Goal: Task Accomplishment & Management: Use online tool/utility

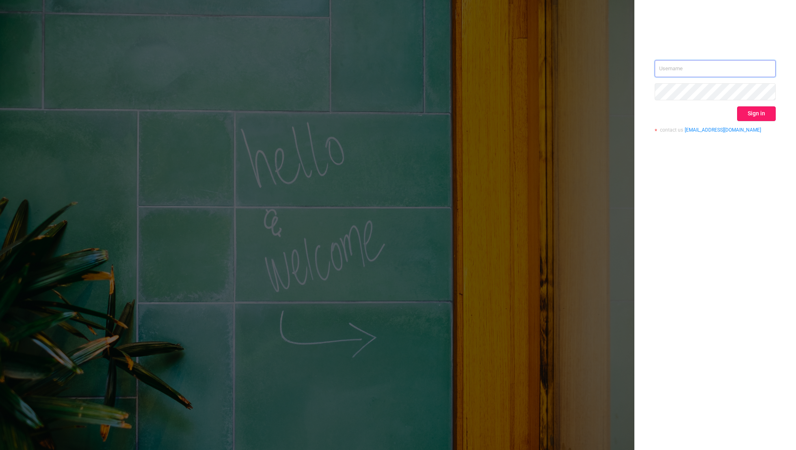
type input "[EMAIL_ADDRESS][DOMAIN_NAME]"
click at [766, 115] on button "Sign in" at bounding box center [756, 113] width 39 height 15
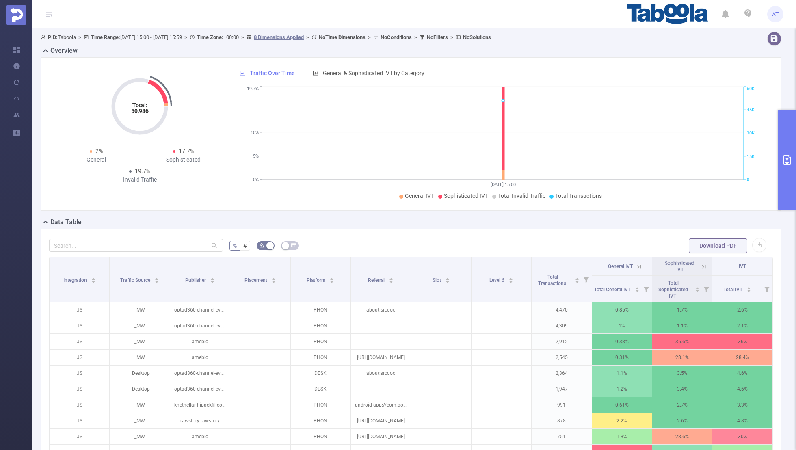
click at [787, 146] on button "primary" at bounding box center [787, 160] width 18 height 101
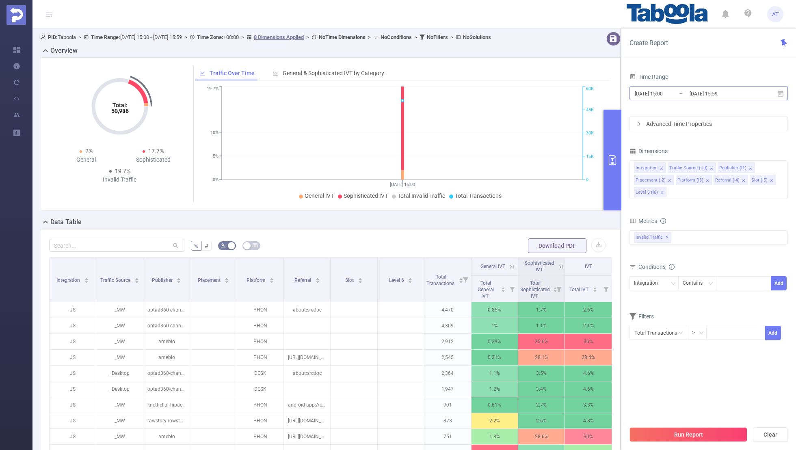
click at [709, 92] on input "[DATE] 15:59" at bounding box center [722, 93] width 66 height 11
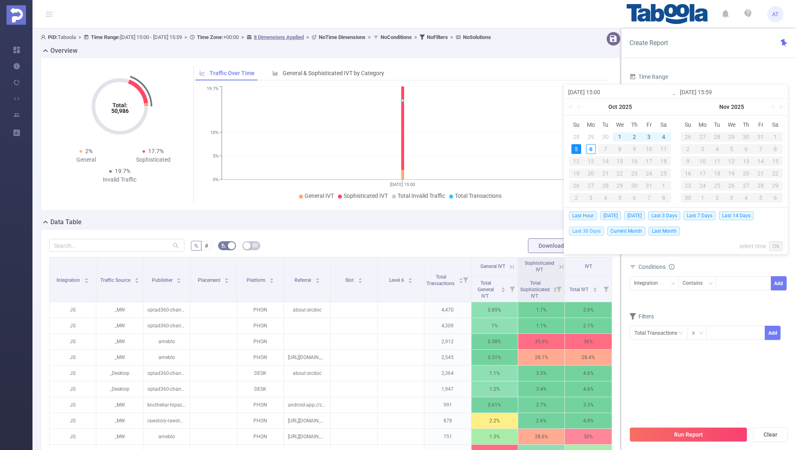
click at [586, 230] on span "Last 30 Days" at bounding box center [586, 231] width 35 height 9
type input "[DATE] 00:00"
type input "[DATE] 23:59"
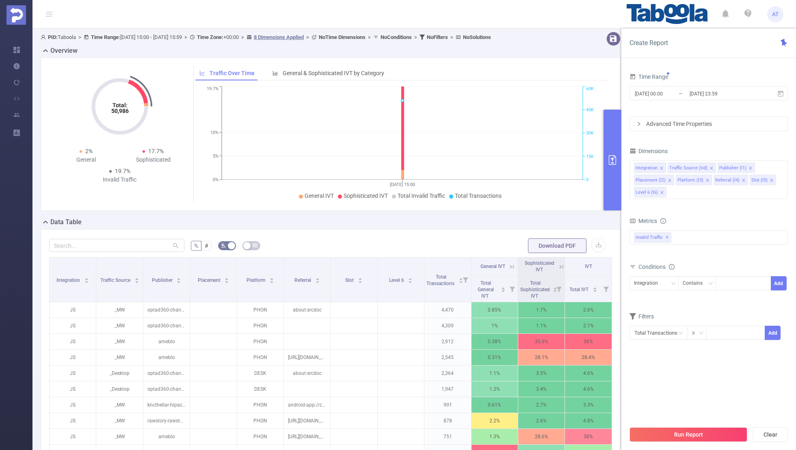
click at [690, 251] on div "bp_total bp_adult bp_arms bp_crime bp_death_injury_military bp_piracy bp_hate_a…" at bounding box center [709, 242] width 158 height 24
click at [660, 167] on icon "icon: close" at bounding box center [661, 168] width 3 height 3
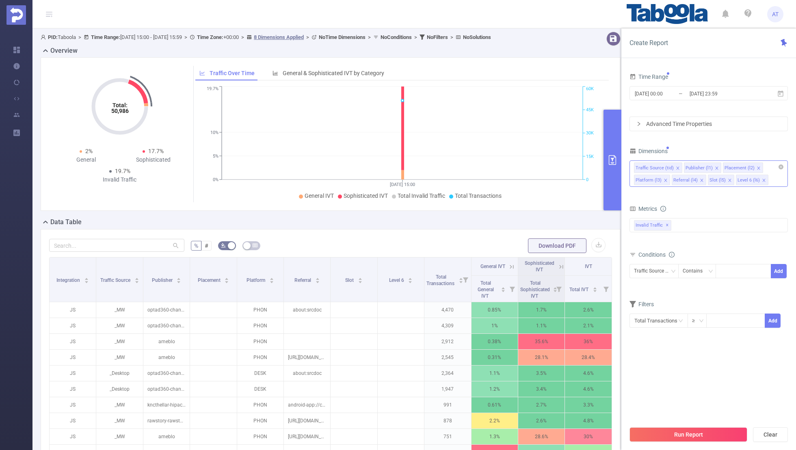
click at [676, 167] on icon "icon: close" at bounding box center [678, 168] width 4 height 4
click at [707, 166] on icon "icon: close" at bounding box center [709, 168] width 4 height 4
click at [703, 166] on icon "icon: close" at bounding box center [705, 168] width 4 height 4
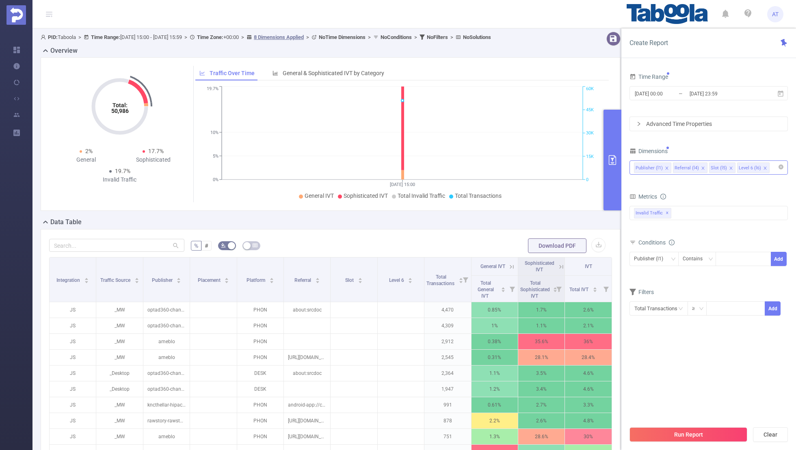
click at [701, 166] on icon "icon: close" at bounding box center [703, 168] width 4 height 4
click at [693, 166] on icon "icon: close" at bounding box center [695, 168] width 4 height 4
click at [700, 156] on div "Dimensions" at bounding box center [709, 151] width 158 height 13
click at [735, 260] on div at bounding box center [743, 258] width 47 height 13
paste input "optad360-2-evvelcevapcom"
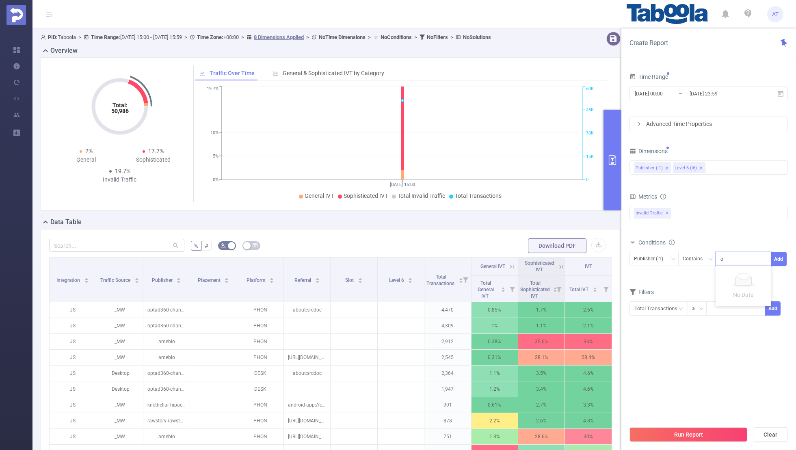
scroll to position [0, 13]
type input "optad360-2-evvelcevapcom"
click at [782, 258] on button "Add" at bounding box center [779, 259] width 16 height 14
click at [715, 294] on form "Dimensions Publisher (l1) Level 6 (l6) Metrics bp_total bp_adult bp_arms bp_cri…" at bounding box center [709, 242] width 158 height 195
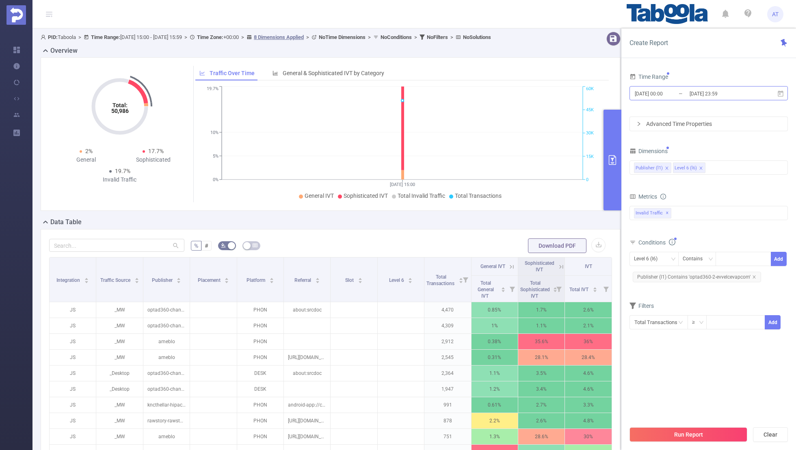
click at [695, 94] on input "[DATE] 23:59" at bounding box center [722, 93] width 66 height 11
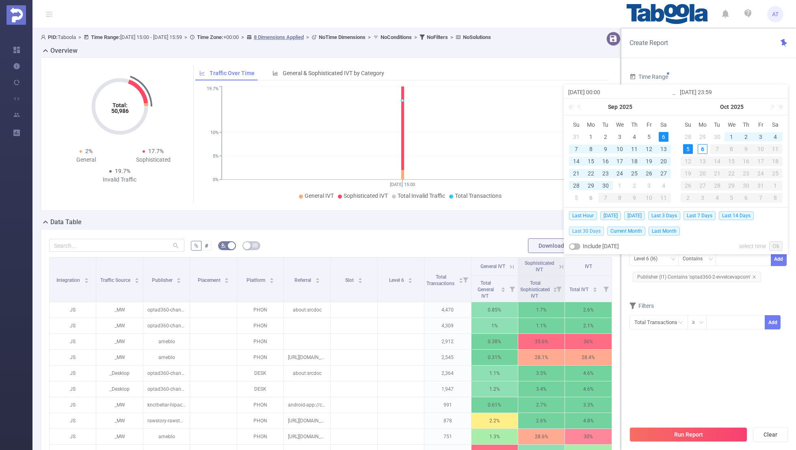
click at [588, 229] on span "Last 30 Days" at bounding box center [586, 231] width 35 height 9
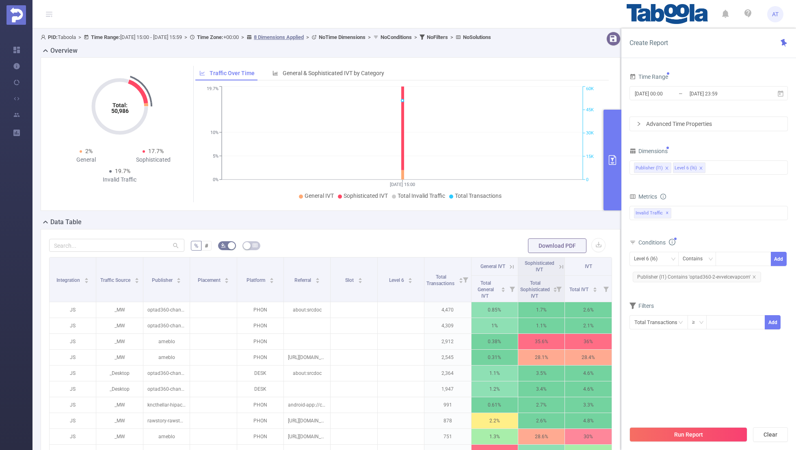
click at [657, 353] on section "Time Range [DATE] 00:00 _ [DATE] 23:59 Advanced Time Properties Dimensions Publ…" at bounding box center [709, 246] width 158 height 351
click at [737, 290] on form "Dimensions Publisher (l1) Level 6 (l6) Metrics bp_total bp_adult bp_arms bp_cri…" at bounding box center [709, 242] width 158 height 195
click at [702, 351] on section "Time Range [DATE] 00:00 _ [DATE] 23:59 Advanced Time Properties Dimensions Publ…" at bounding box center [709, 246] width 158 height 351
click at [684, 431] on button "Run Report" at bounding box center [689, 434] width 118 height 15
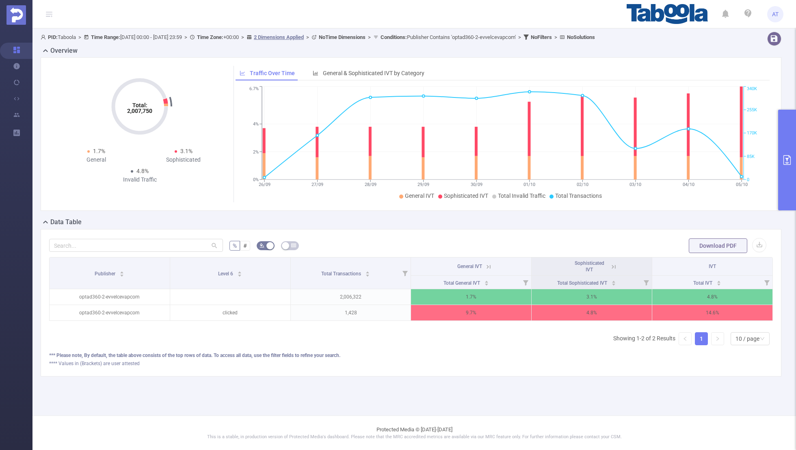
click at [615, 263] on icon at bounding box center [613, 266] width 7 height 7
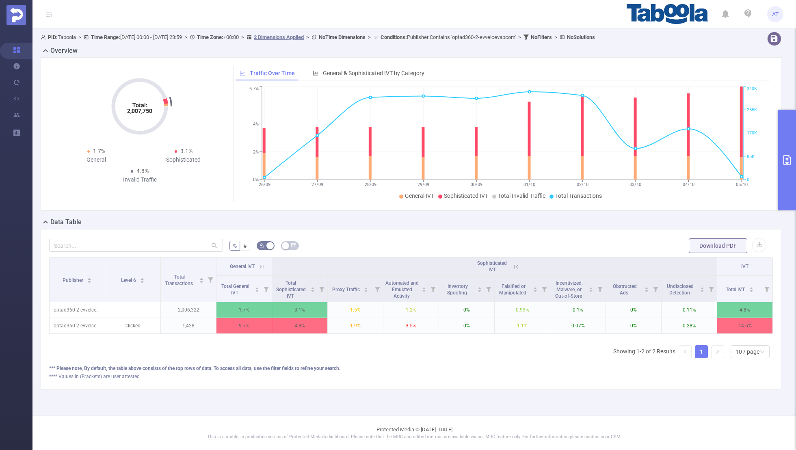
click at [262, 264] on icon at bounding box center [261, 266] width 7 height 7
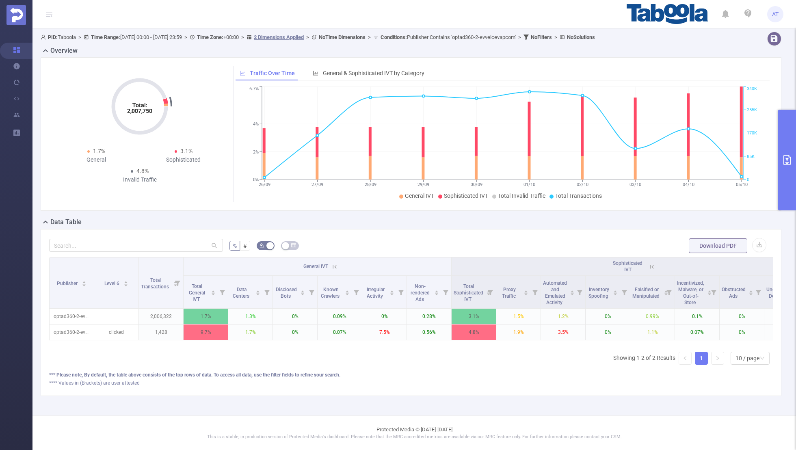
click at [792, 148] on button "primary" at bounding box center [787, 160] width 18 height 101
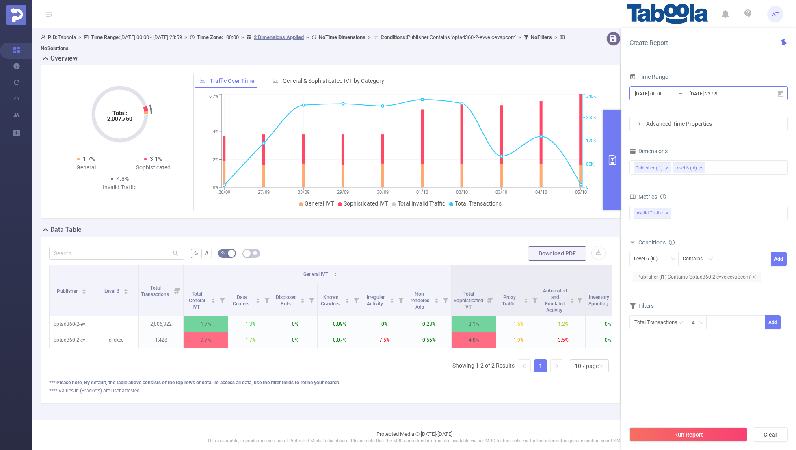
click at [697, 92] on input "[DATE] 23:59" at bounding box center [722, 93] width 66 height 11
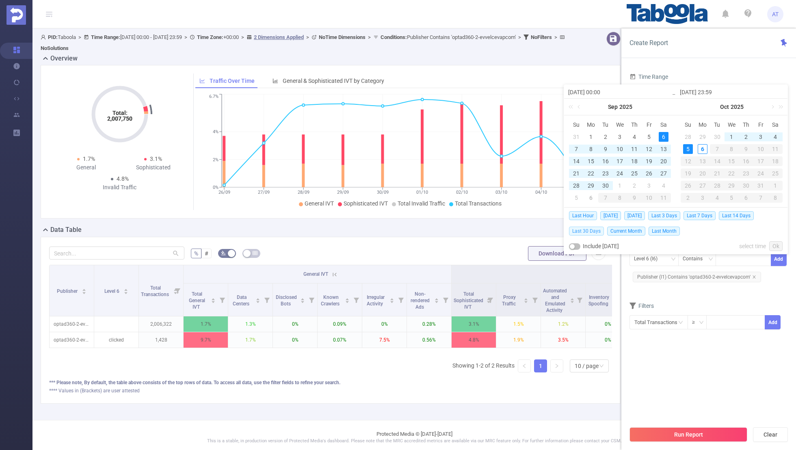
click at [582, 231] on span "Last 30 Days" at bounding box center [586, 231] width 35 height 9
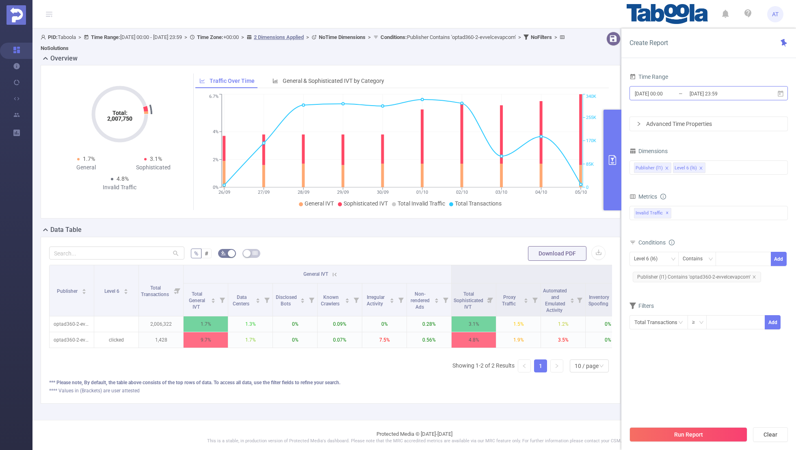
click at [654, 90] on input "[DATE] 00:00" at bounding box center [667, 93] width 66 height 11
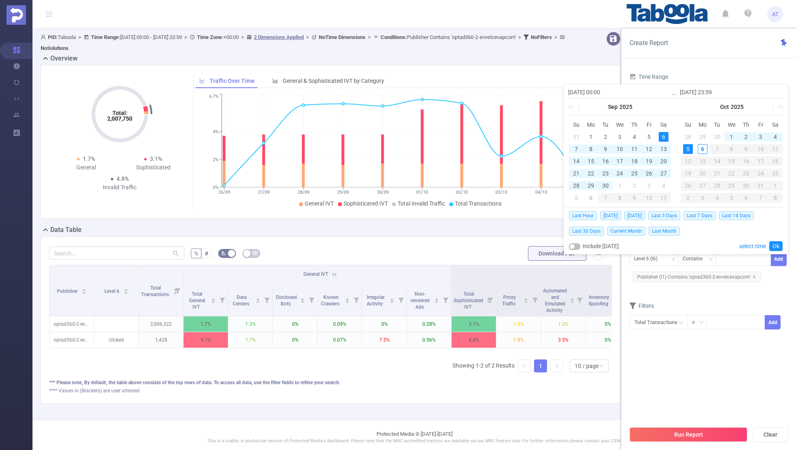
click at [671, 291] on form "Dimensions Publisher (l1) Level 6 (l6) Metrics bp_total bp_adult bp_arms bp_cri…" at bounding box center [709, 242] width 158 height 195
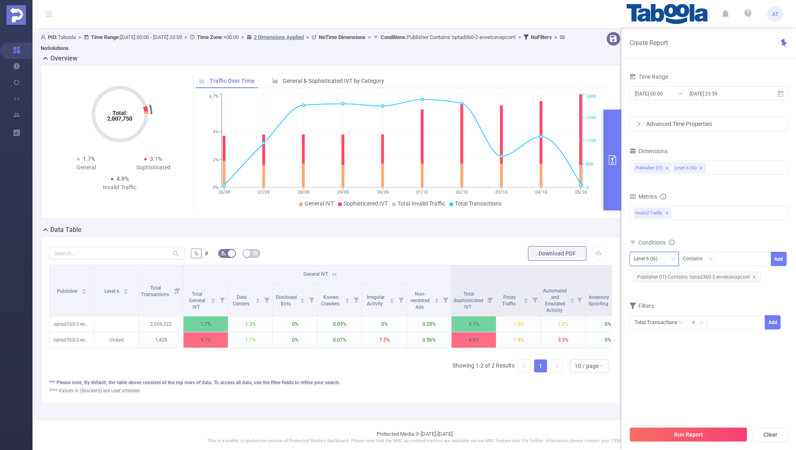
click at [641, 252] on div "Level 6 (l6)" at bounding box center [648, 258] width 29 height 13
click at [641, 273] on li "Publisher (l1)" at bounding box center [654, 274] width 49 height 13
click at [753, 275] on icon "icon: close" at bounding box center [754, 277] width 4 height 4
click at [731, 258] on div at bounding box center [743, 258] width 47 height 13
paste input "elsnews-satehacollege"
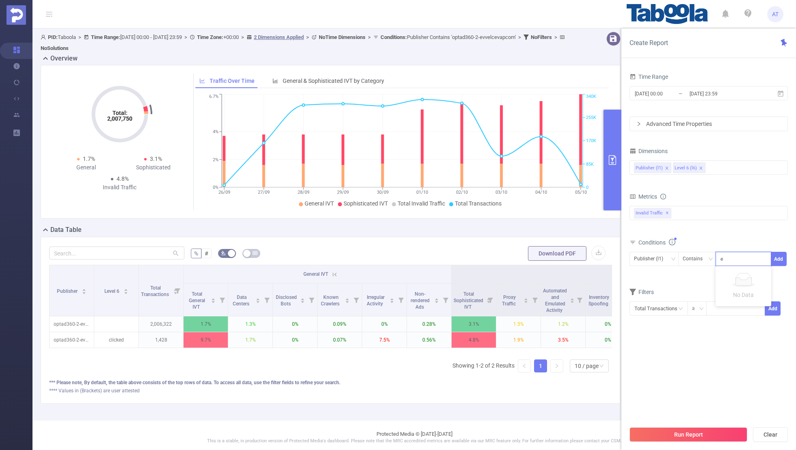
scroll to position [0, 3]
type input "elsnews-satehacollege"
click at [776, 257] on button "Add" at bounding box center [779, 259] width 16 height 14
click at [697, 317] on div "Filters Total Transactions ≥ Add" at bounding box center [709, 320] width 158 height 40
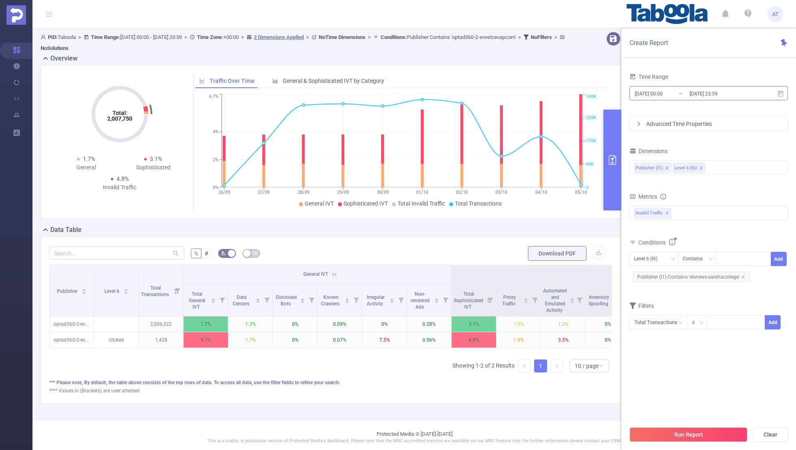
click at [664, 98] on input "[DATE] 00:00" at bounding box center [667, 93] width 66 height 11
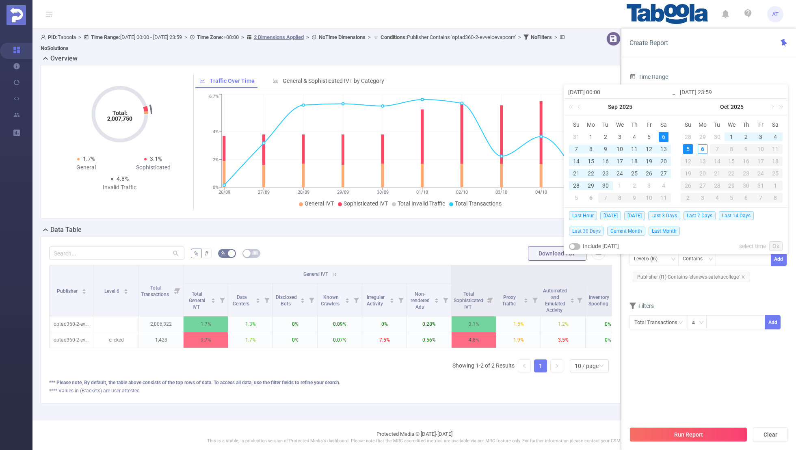
click at [587, 230] on span "Last 30 Days" at bounding box center [586, 231] width 35 height 9
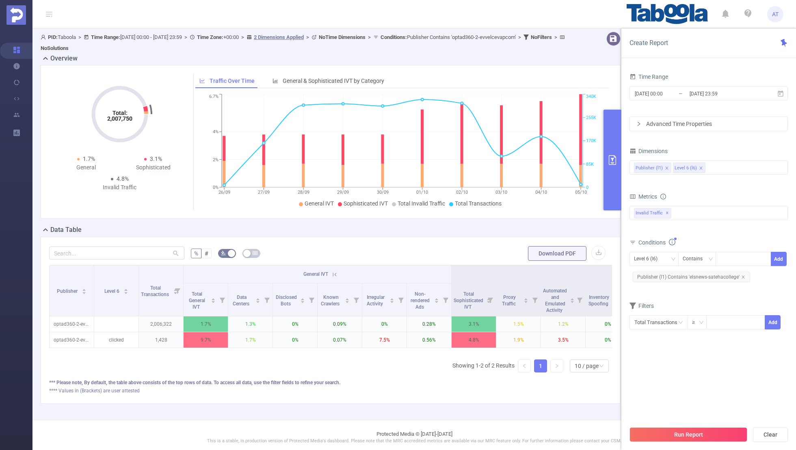
click at [682, 401] on section "Time Range [DATE] 00:00 _ [DATE] 23:59 Advanced Time Properties Dimensions Publ…" at bounding box center [709, 246] width 158 height 351
click at [679, 435] on button "Run Report" at bounding box center [689, 434] width 118 height 15
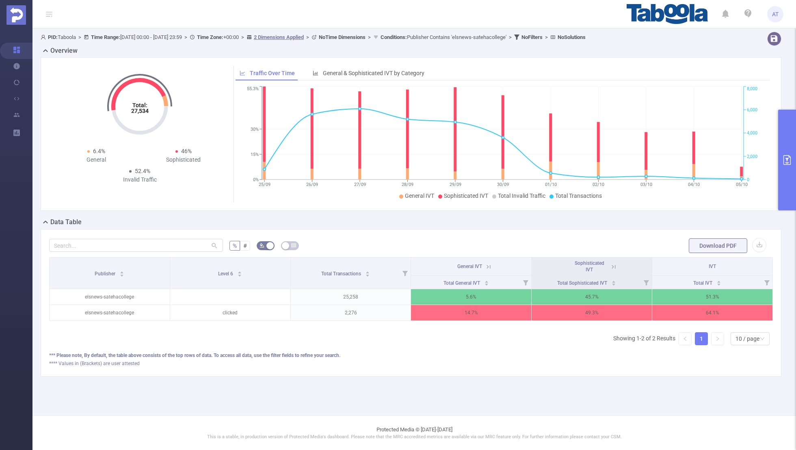
click at [490, 268] on icon at bounding box center [488, 266] width 7 height 7
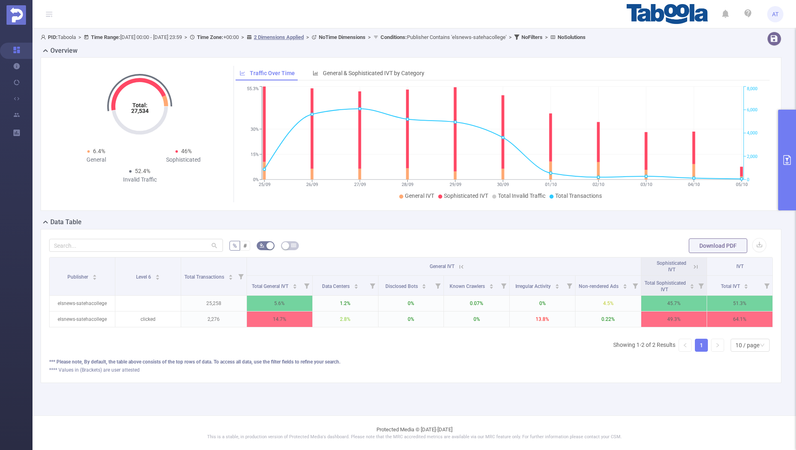
click at [697, 264] on icon at bounding box center [695, 266] width 7 height 7
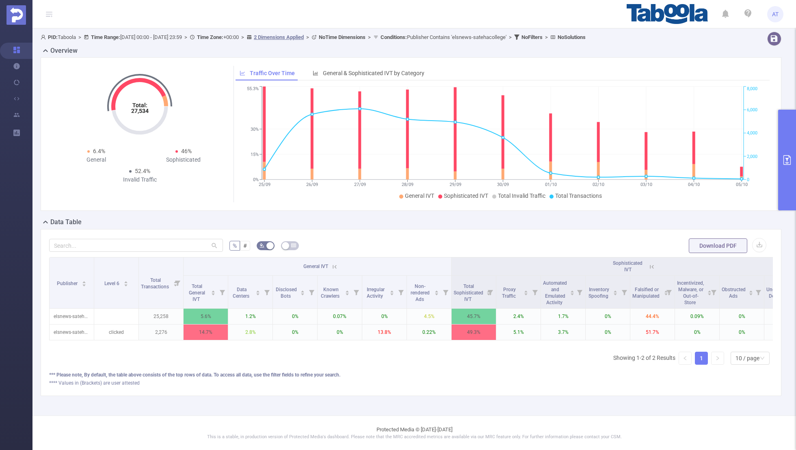
click at [777, 148] on div "Total: 27,534 Total: 27,534 6.4% General 46% Sophisticated 52.4% Invalid Traffi…" at bounding box center [411, 134] width 741 height 154
click at [796, 153] on button "primary" at bounding box center [787, 160] width 18 height 101
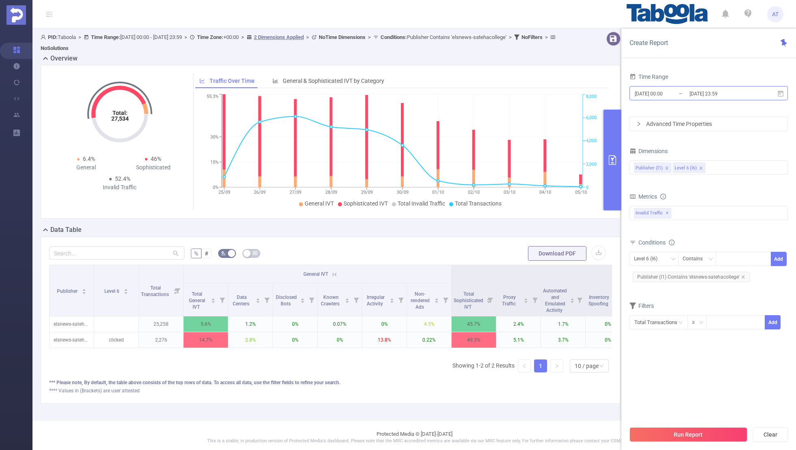
click at [660, 96] on input "[DATE] 00:00" at bounding box center [667, 93] width 66 height 11
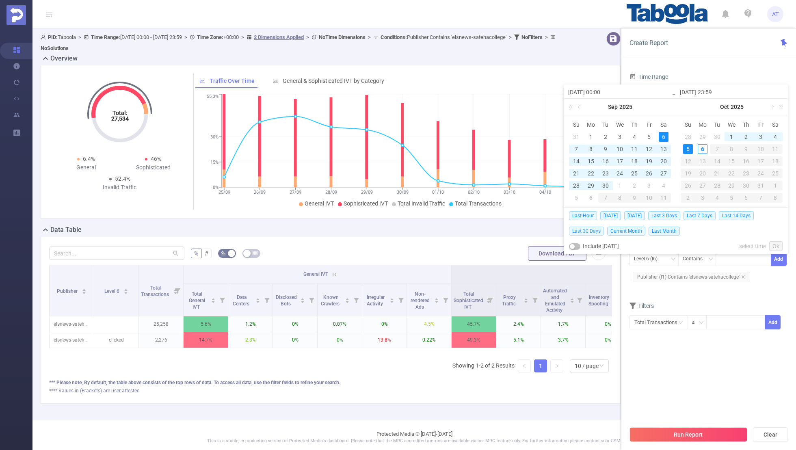
click at [581, 231] on span "Last 30 Days" at bounding box center [586, 231] width 35 height 9
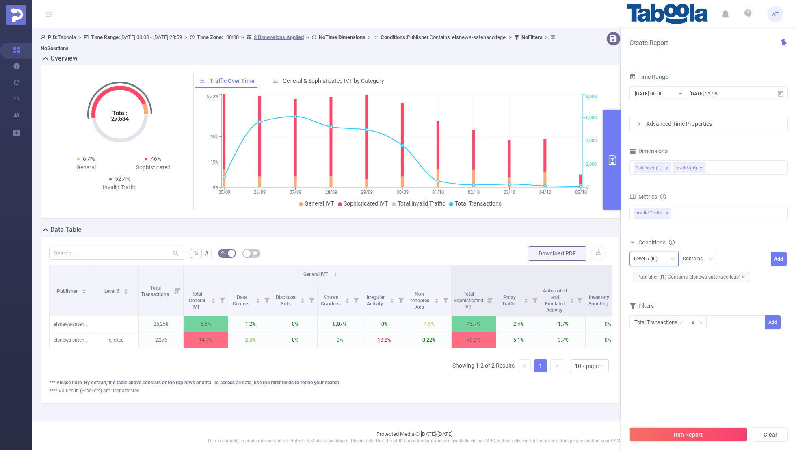
click at [635, 259] on div "Level 6 (l6)" at bounding box center [648, 258] width 29 height 13
click at [638, 273] on li "Publisher (l1)" at bounding box center [654, 274] width 49 height 13
click at [742, 276] on icon "icon: close" at bounding box center [743, 277] width 4 height 4
click at [729, 259] on div at bounding box center [743, 258] width 47 height 13
paste input "alcalorpolitico-alcalorpoliticocom"
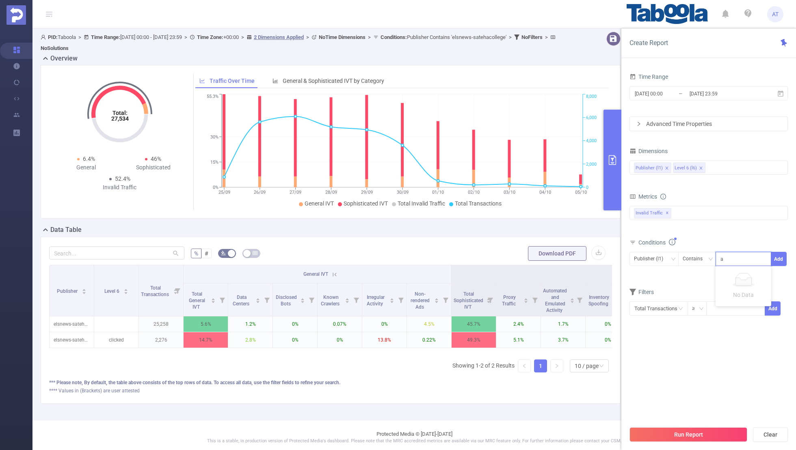
scroll to position [0, 26]
type input "alcalorpolitico-alcalorpoliticocom"
click at [777, 258] on button "Add" at bounding box center [779, 259] width 16 height 14
click at [712, 312] on div "Filters" at bounding box center [709, 318] width 158 height 13
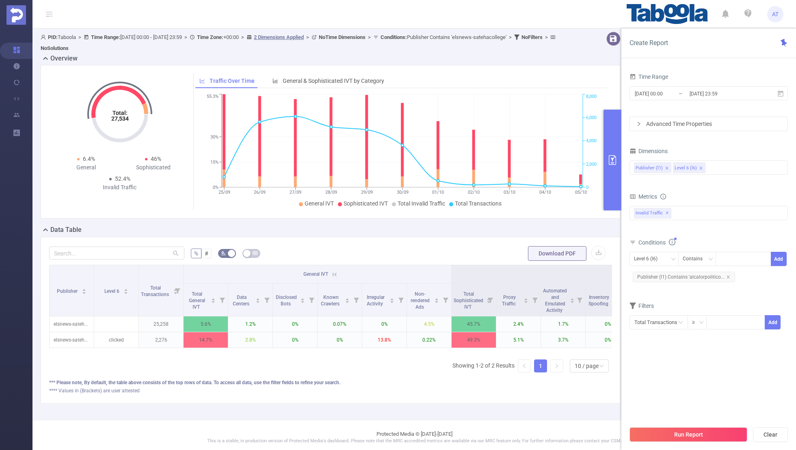
click at [666, 101] on div "[DATE] 00:00 _ [DATE] 23:59" at bounding box center [709, 93] width 158 height 19
click at [664, 95] on input "[DATE] 00:00" at bounding box center [667, 93] width 66 height 11
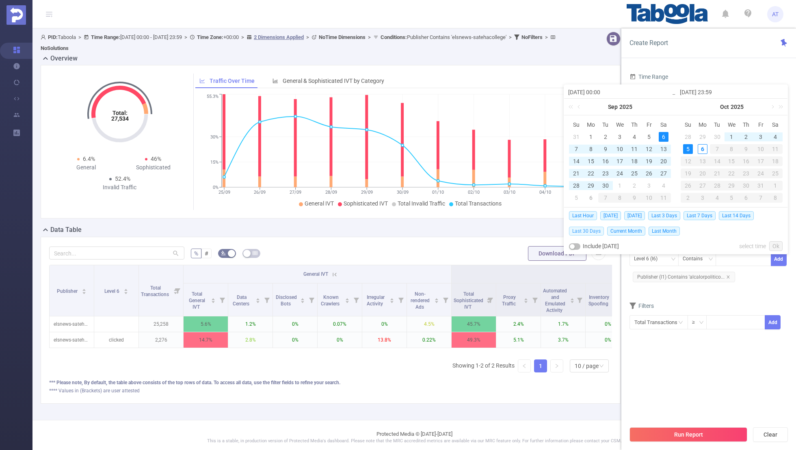
click at [588, 228] on span "Last 30 Days" at bounding box center [586, 231] width 35 height 9
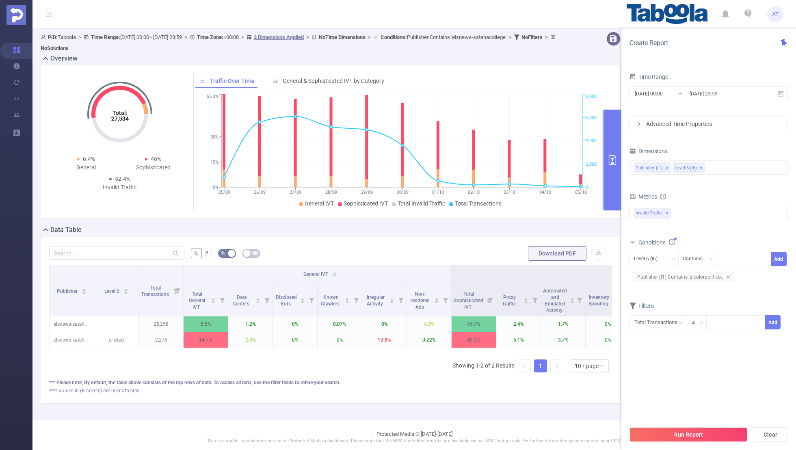
click at [660, 372] on section "Time Range [DATE] 00:00 _ [DATE] 23:59 Advanced Time Properties Dimensions Publ…" at bounding box center [709, 246] width 158 height 351
click at [661, 431] on button "Run Report" at bounding box center [689, 434] width 118 height 15
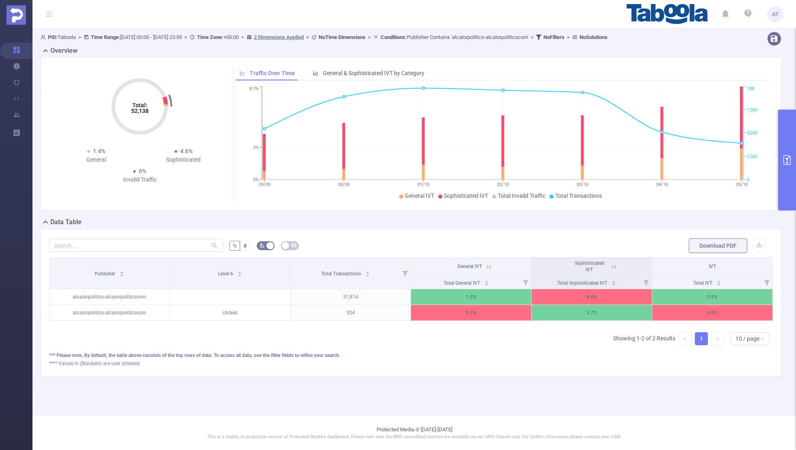
click at [613, 265] on icon at bounding box center [613, 266] width 7 height 7
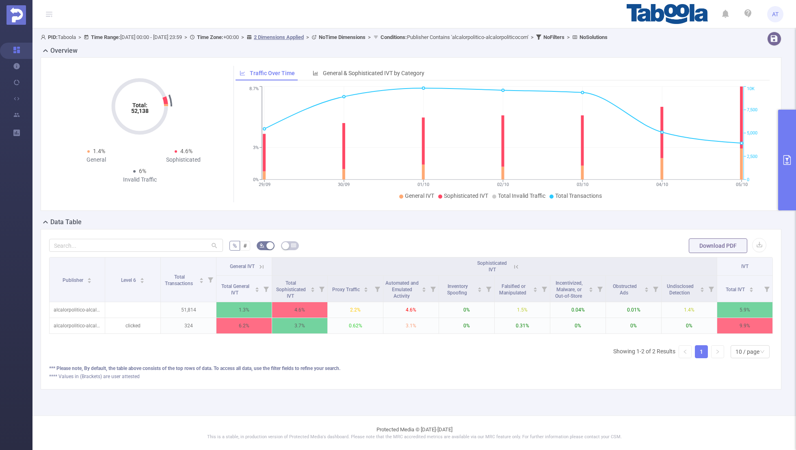
click at [259, 264] on icon at bounding box center [261, 266] width 7 height 7
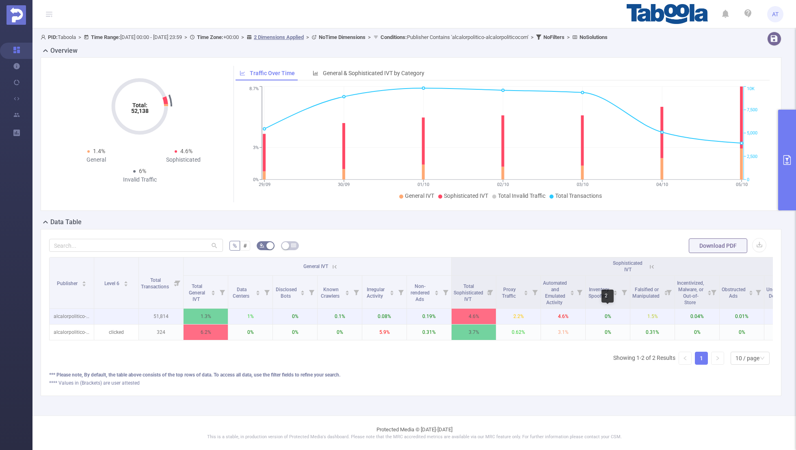
scroll to position [0, 82]
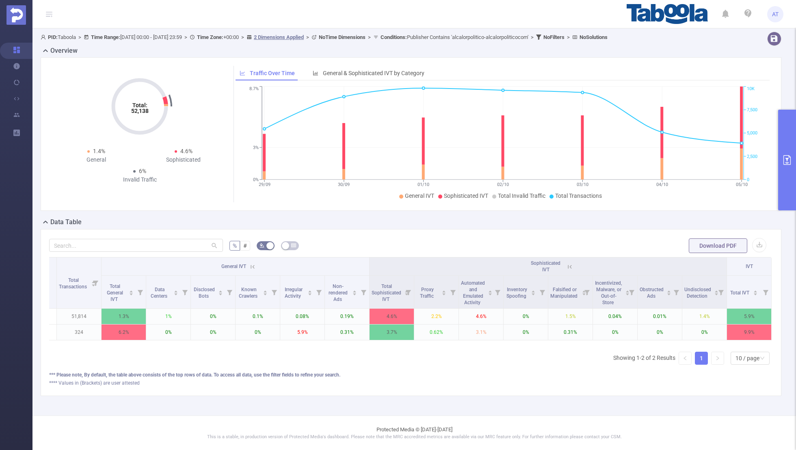
click at [791, 152] on button "primary" at bounding box center [787, 160] width 18 height 101
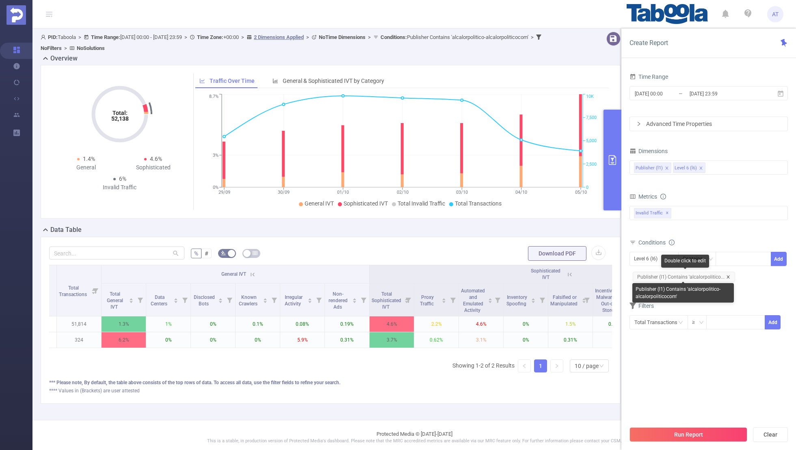
click at [726, 275] on icon "icon: close" at bounding box center [728, 277] width 4 height 4
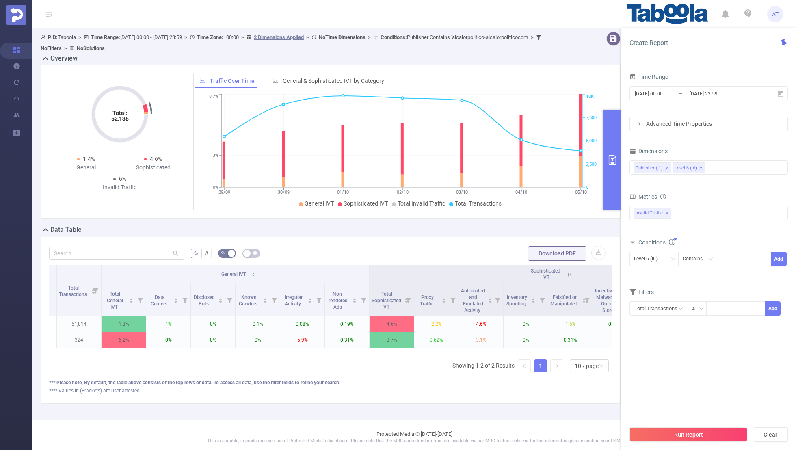
click at [643, 246] on div "Conditions" at bounding box center [709, 243] width 158 height 13
click at [643, 257] on div "Level 6 (l6)" at bounding box center [648, 258] width 29 height 13
click at [643, 275] on li "Publisher (l1)" at bounding box center [654, 274] width 49 height 13
click at [733, 253] on div at bounding box center [743, 258] width 47 height 13
paste input "studentsea"
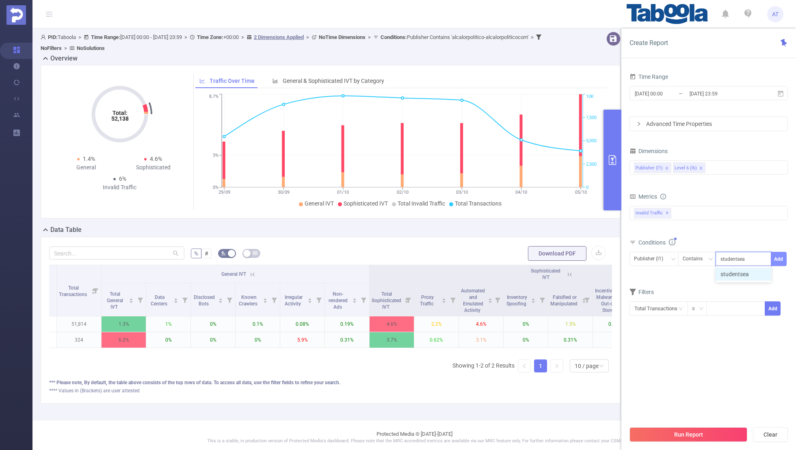
type input "studentsea"
click at [778, 257] on button "Add" at bounding box center [779, 259] width 16 height 14
click at [720, 291] on form "Dimensions Publisher (l1) Level 6 (l6) Metrics bp_total bp_adult bp_arms bp_cri…" at bounding box center [709, 242] width 158 height 195
click at [692, 91] on input "[DATE] 23:59" at bounding box center [722, 93] width 66 height 11
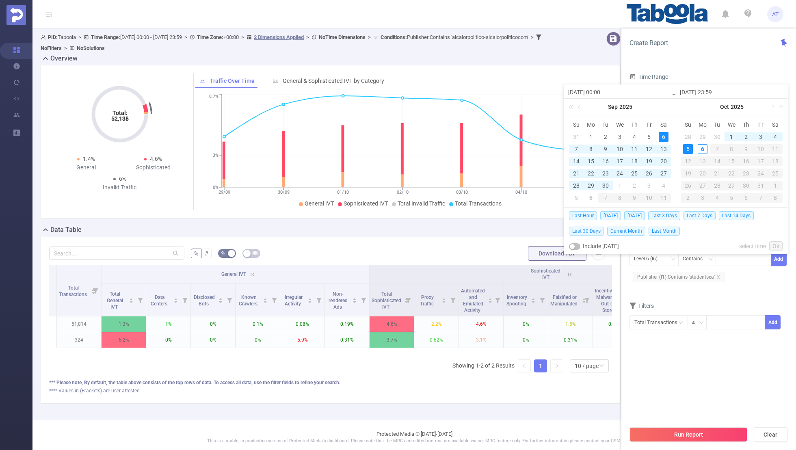
click at [587, 229] on span "Last 30 Days" at bounding box center [586, 231] width 35 height 9
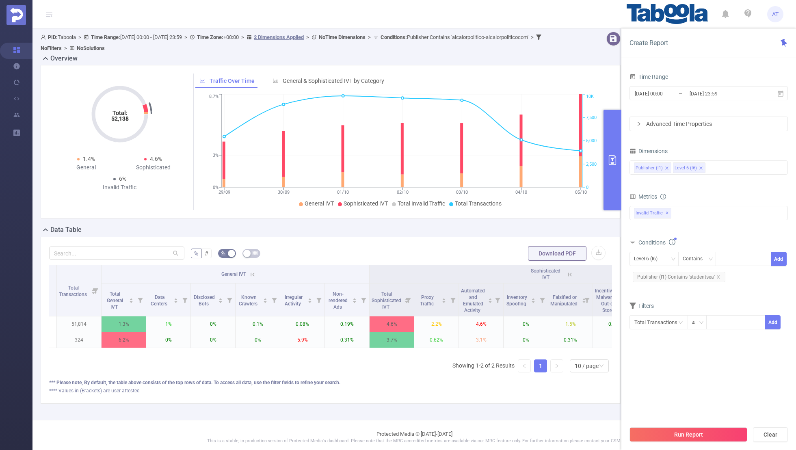
click at [651, 362] on section "Time Range [DATE] 00:00 _ [DATE] 23:59 Advanced Time Properties Dimensions Publ…" at bounding box center [709, 246] width 158 height 351
click at [655, 428] on button "Run Report" at bounding box center [689, 434] width 118 height 15
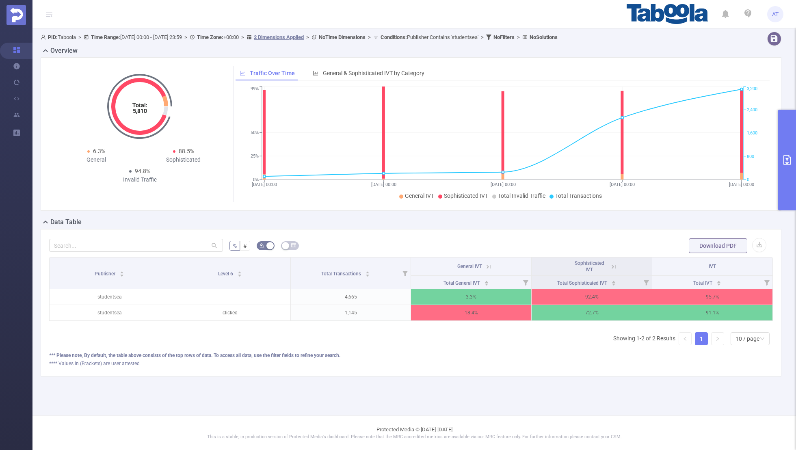
click at [487, 268] on icon at bounding box center [488, 266] width 7 height 7
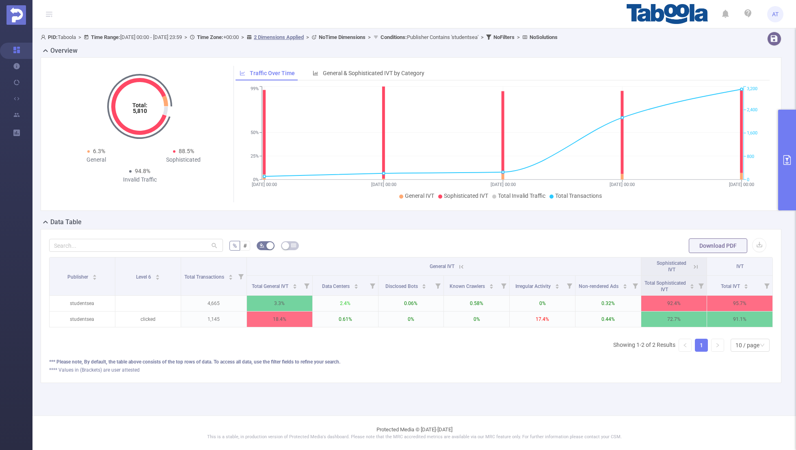
click at [693, 267] on icon at bounding box center [695, 266] width 7 height 7
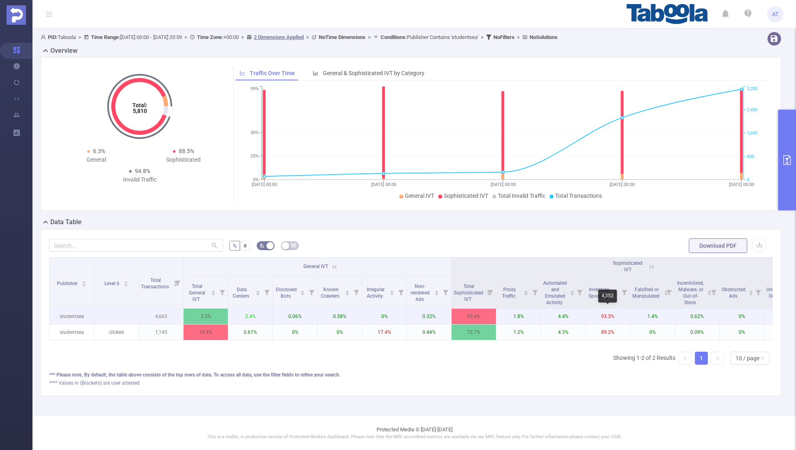
scroll to position [0, 82]
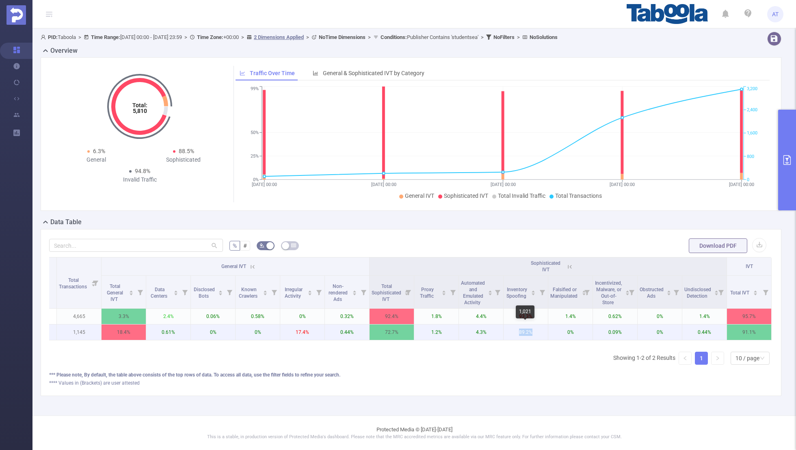
drag, startPoint x: 534, startPoint y: 331, endPoint x: 506, endPoint y: 331, distance: 28.0
click at [506, 331] on p "89.2%" at bounding box center [526, 332] width 44 height 15
click at [513, 355] on div "Publisher Level 6 Total Transactions General IVT Sophisticated IVT IVT Total Ge…" at bounding box center [411, 314] width 724 height 114
drag, startPoint x: 533, startPoint y: 330, endPoint x: 511, endPoint y: 330, distance: 22.7
click at [511, 330] on p "89.2%" at bounding box center [526, 332] width 44 height 15
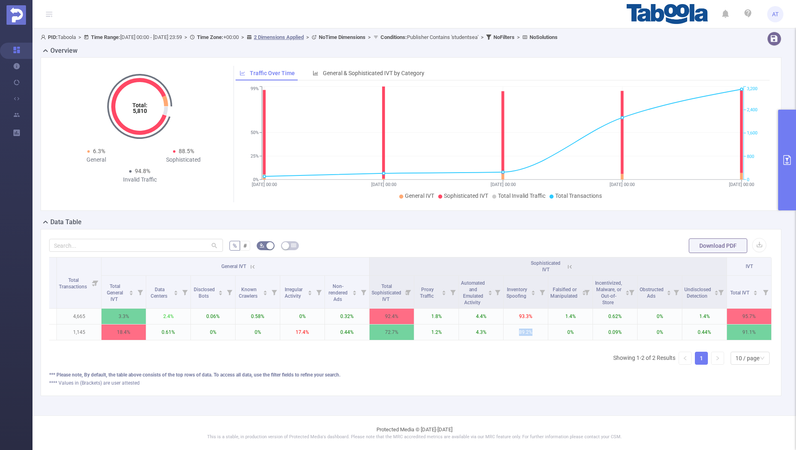
click at [522, 368] on div "Publisher Level 6 Total Transactions General IVT Sophisticated IVT IVT Total Ge…" at bounding box center [411, 314] width 724 height 114
